Goal: Information Seeking & Learning: Understand process/instructions

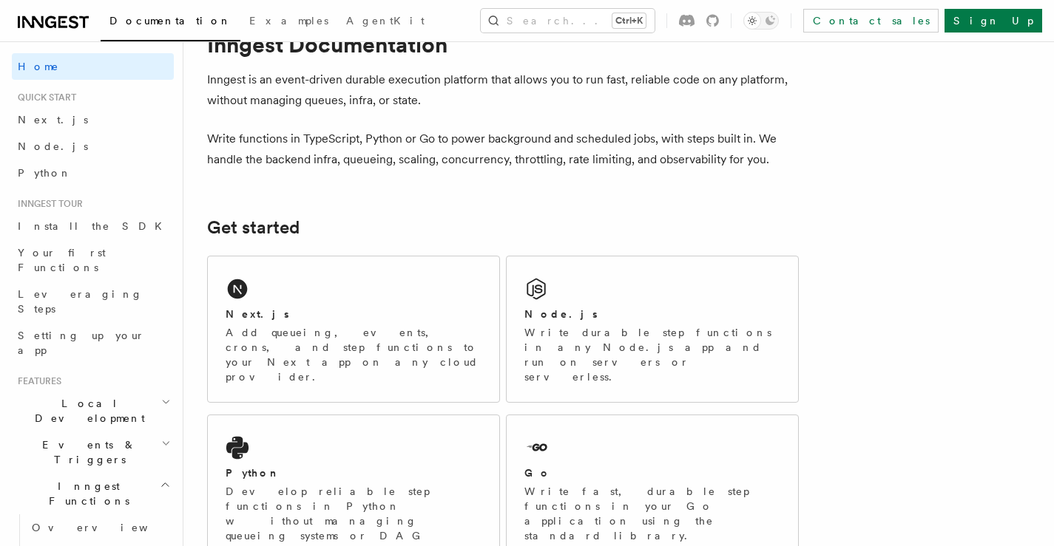
scroll to position [74, 0]
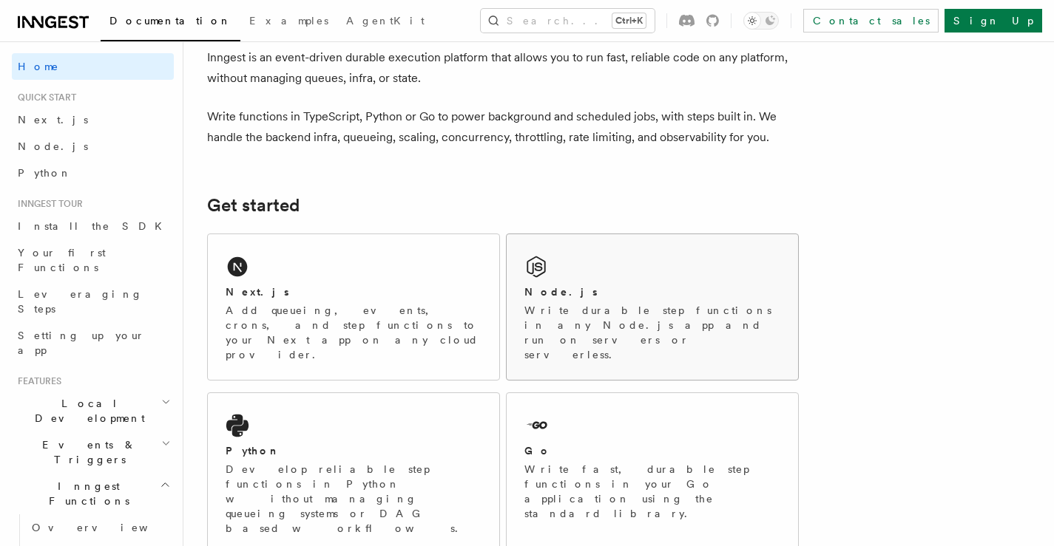
click at [608, 287] on div "Node.js" at bounding box center [652, 293] width 256 height 16
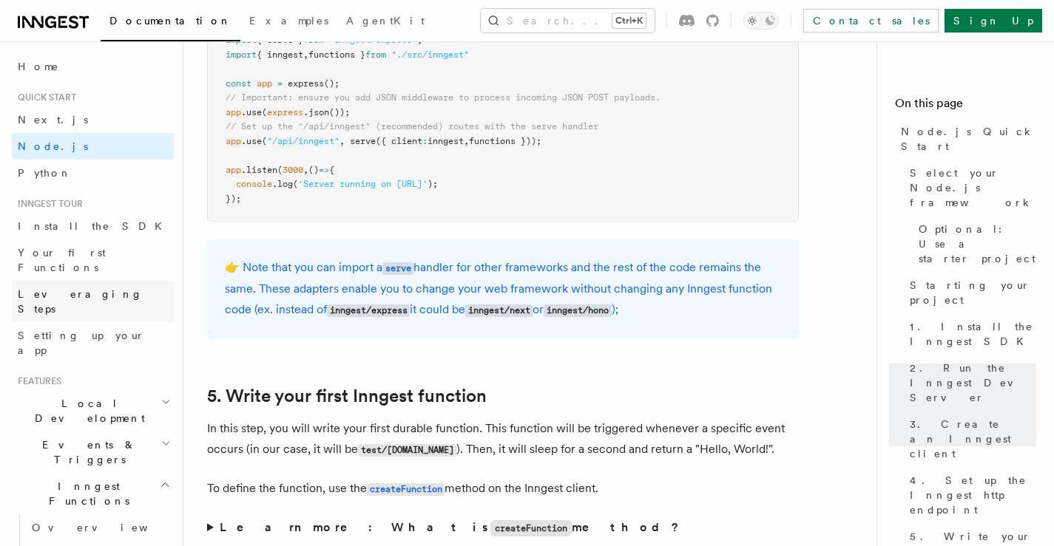
scroll to position [2144, 0]
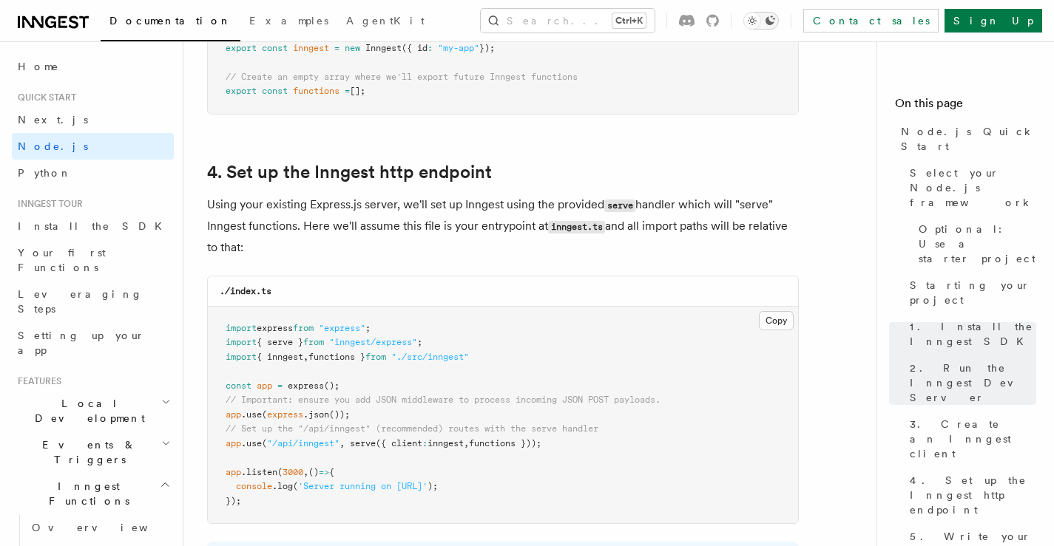
click at [761, 22] on div "Toggle dark mode" at bounding box center [752, 21] width 18 height 18
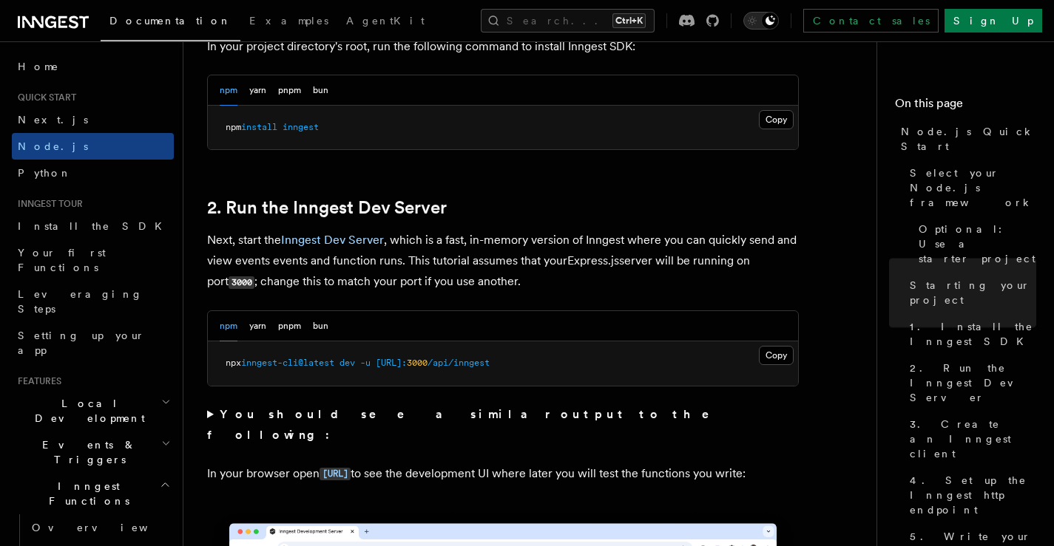
scroll to position [665, 0]
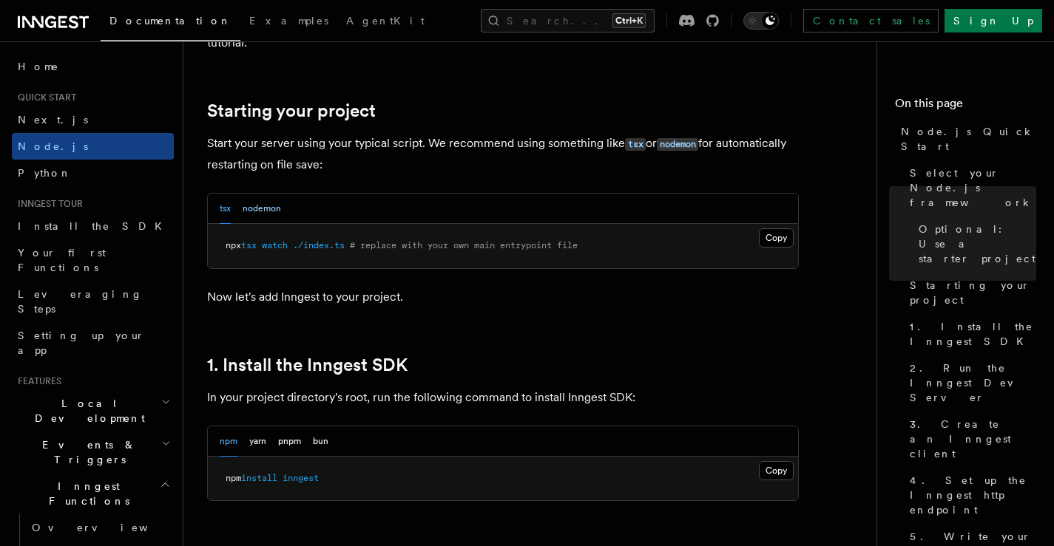
click at [265, 205] on button "nodemon" at bounding box center [262, 209] width 38 height 30
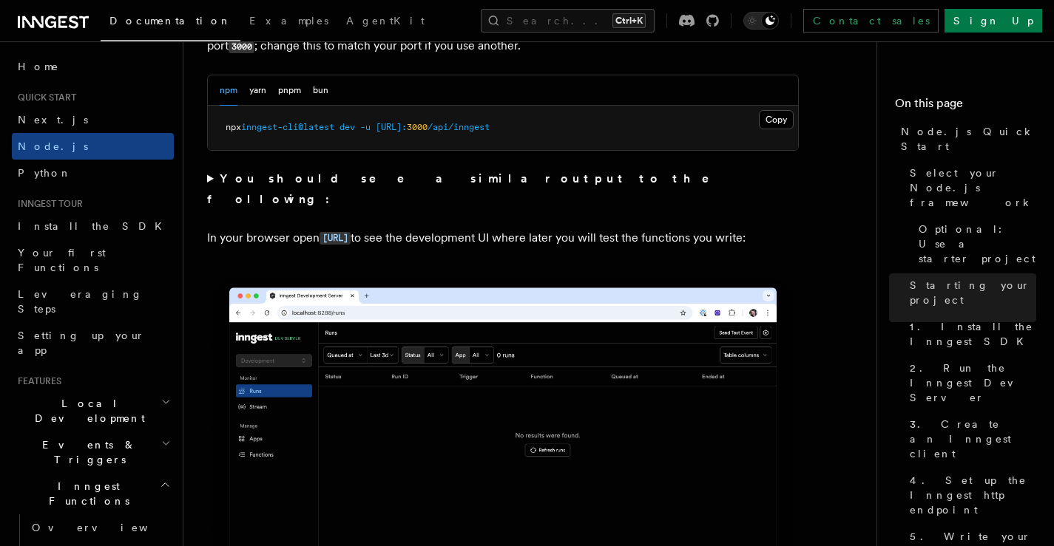
scroll to position [1257, 0]
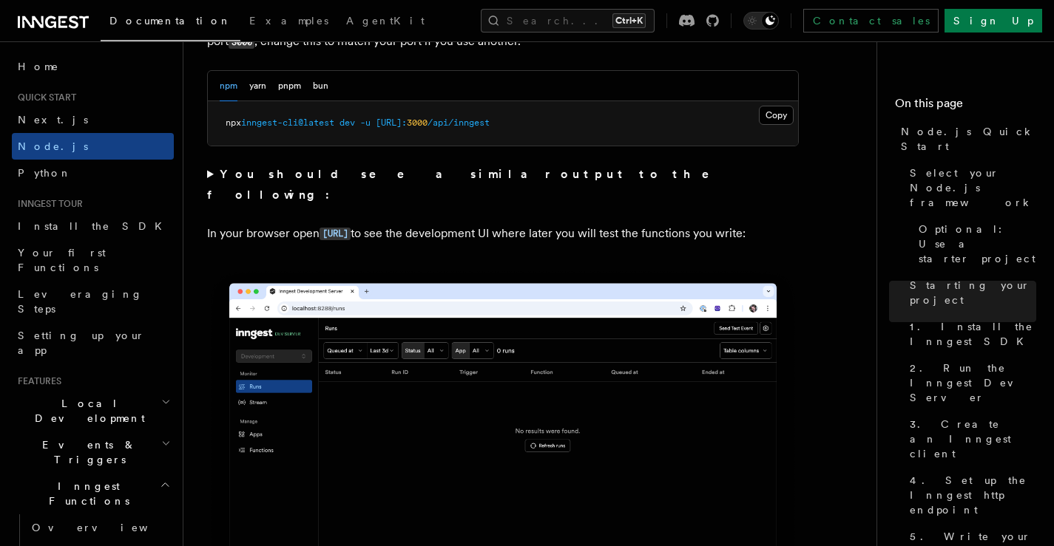
click at [207, 173] on summary "You should see a similar output to the following:" at bounding box center [502, 184] width 591 height 41
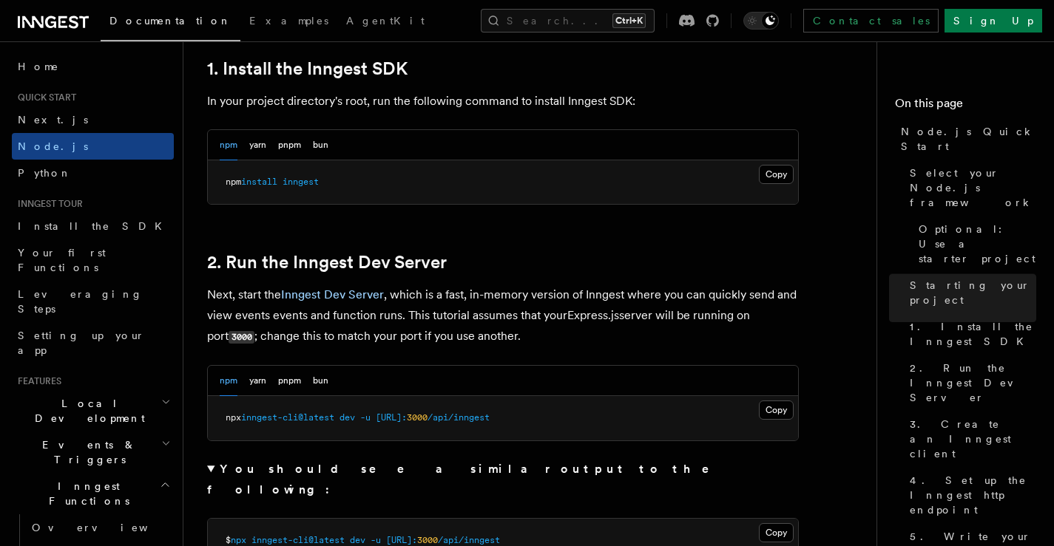
scroll to position [961, 0]
click at [211, 470] on summary "You should see a similar output to the following:" at bounding box center [502, 480] width 591 height 41
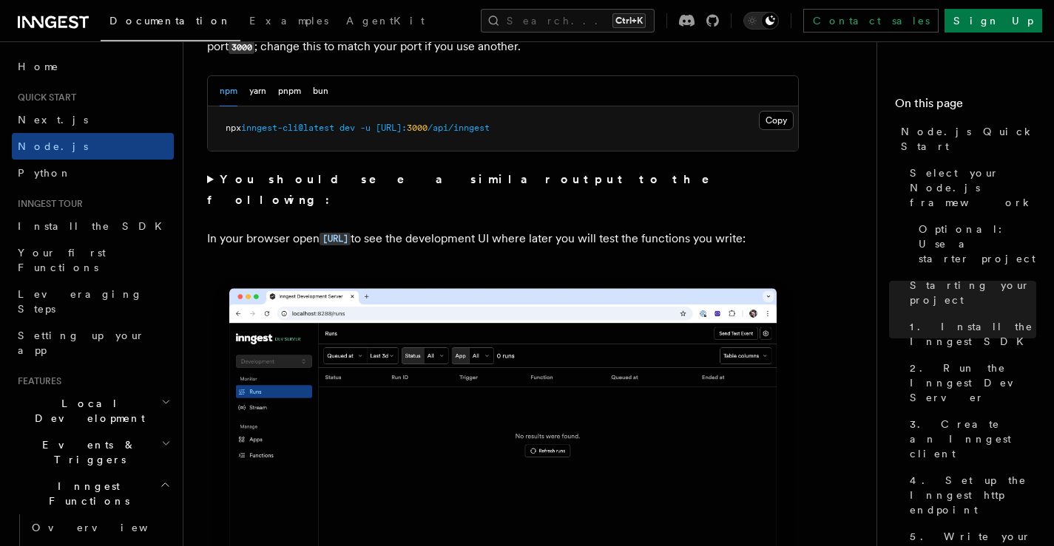
scroll to position [1183, 0]
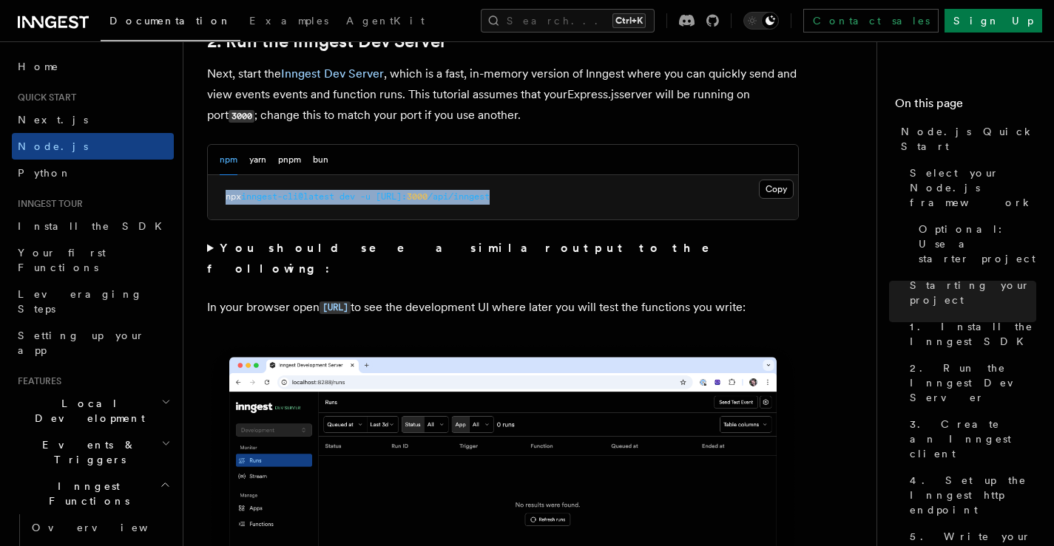
drag, startPoint x: 222, startPoint y: 194, endPoint x: 584, endPoint y: 197, distance: 362.3
click at [584, 197] on pre "npx inngest-cli@latest dev -u [URL]: 3000 /api/inngest" at bounding box center [503, 197] width 590 height 44
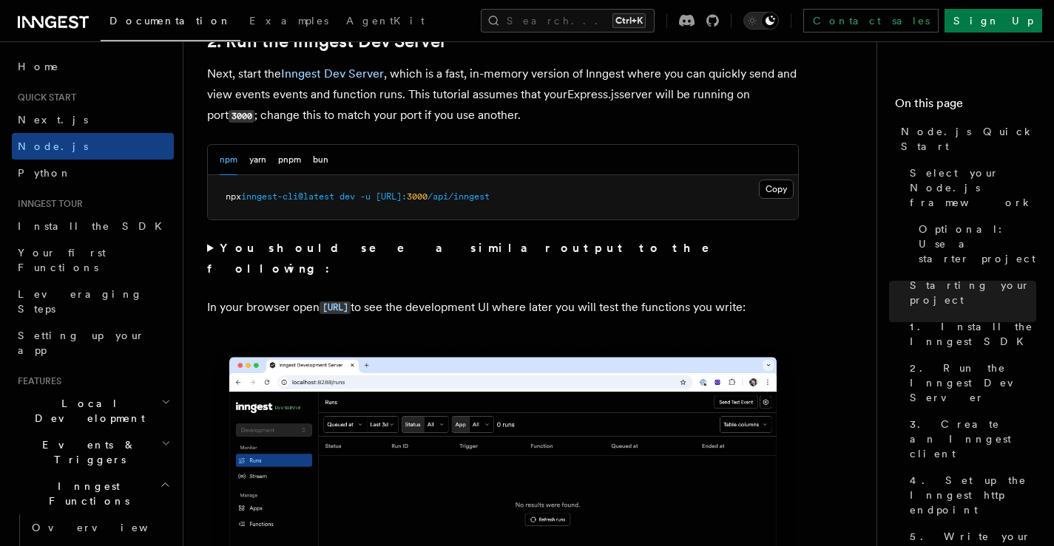
click at [546, 257] on summary "You should see a similar output to the following:" at bounding box center [502, 258] width 591 height 41
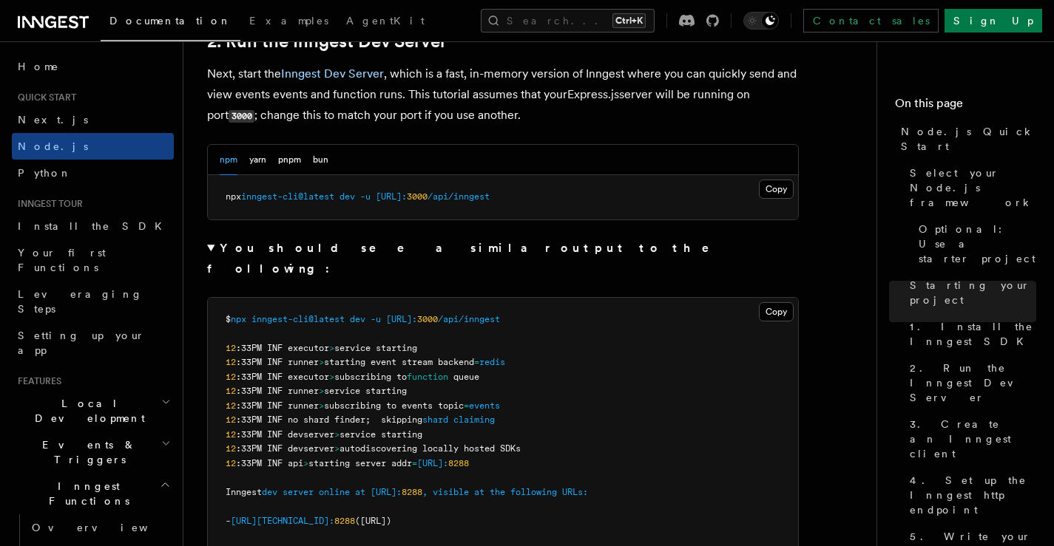
click at [461, 243] on strong "You should see a similar output to the following:" at bounding box center [468, 258] width 523 height 35
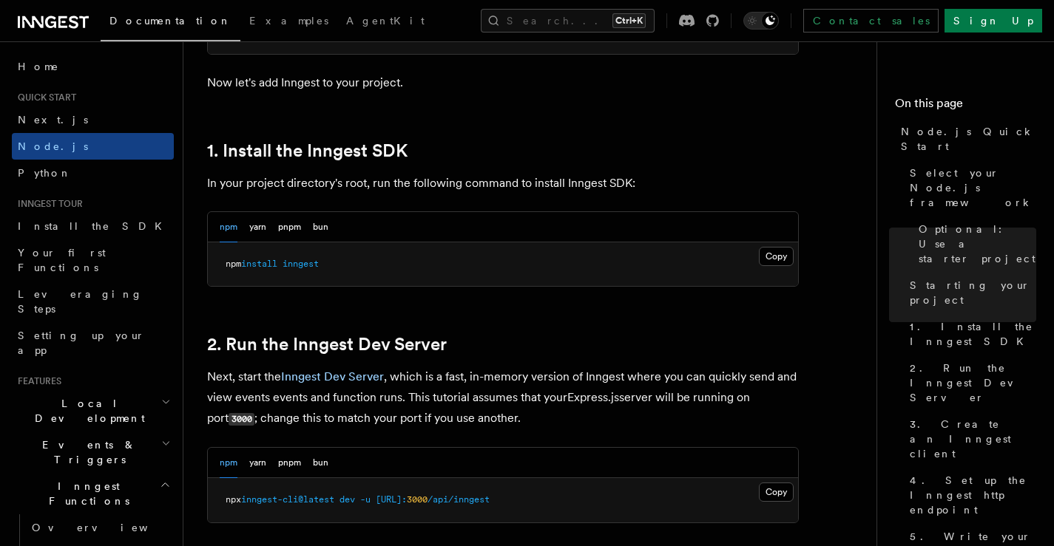
scroll to position [887, 0]
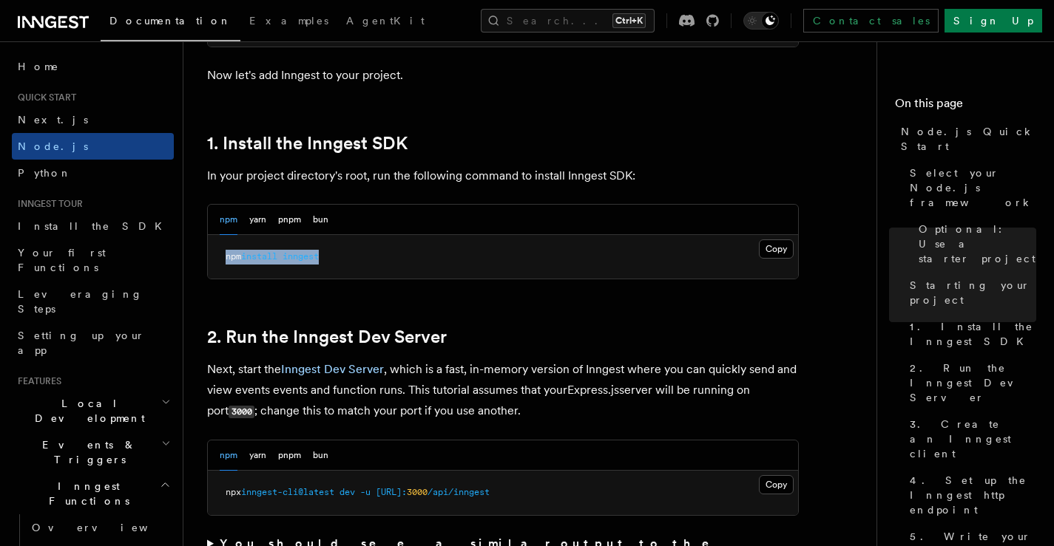
drag, startPoint x: 226, startPoint y: 256, endPoint x: 413, endPoint y: 259, distance: 186.3
click at [339, 261] on pre "npm install inngest" at bounding box center [503, 257] width 590 height 44
click at [482, 254] on pre "npm install inngest" at bounding box center [503, 257] width 590 height 44
click at [669, 254] on pre "npm install inngest" at bounding box center [503, 257] width 590 height 44
drag, startPoint x: 795, startPoint y: 232, endPoint x: 529, endPoint y: 243, distance: 266.4
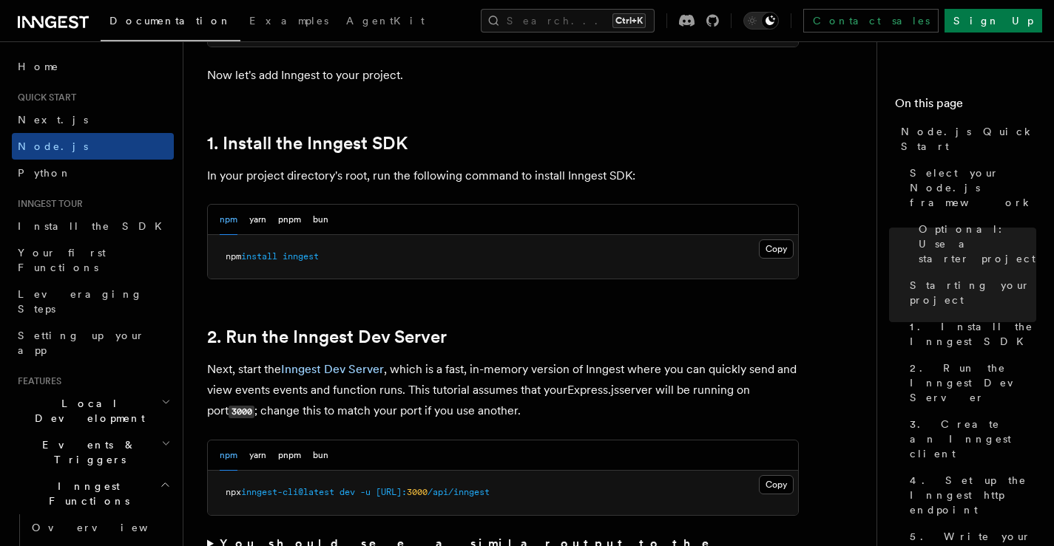
click at [794, 232] on div "npm yarn pnpm bun" at bounding box center [503, 220] width 590 height 30
click at [492, 244] on pre "npm install inngest" at bounding box center [503, 257] width 590 height 44
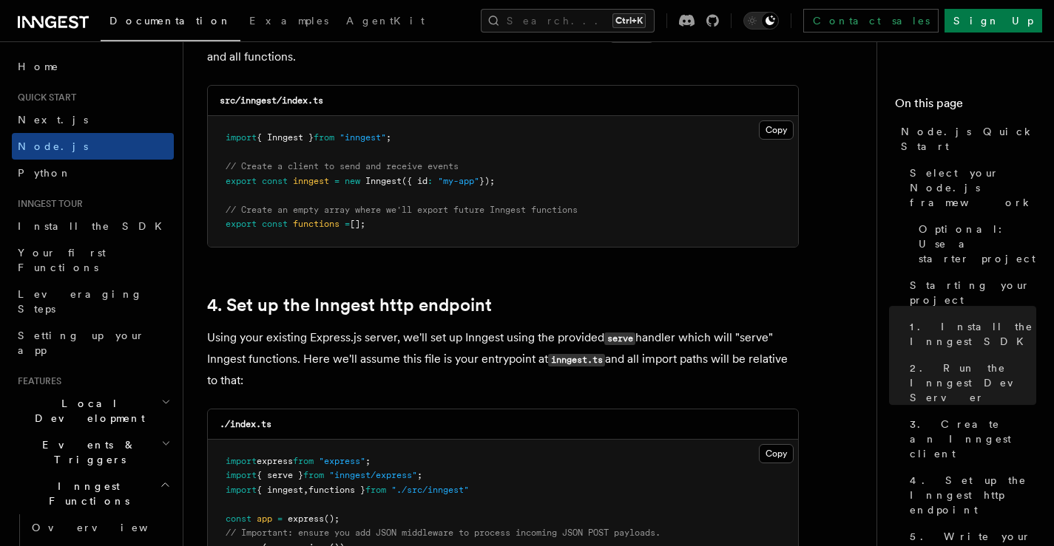
scroll to position [2070, 0]
